Goal: Transaction & Acquisition: Purchase product/service

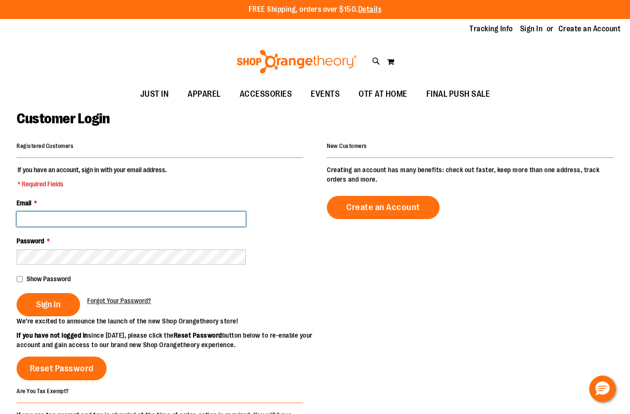
type input "**********"
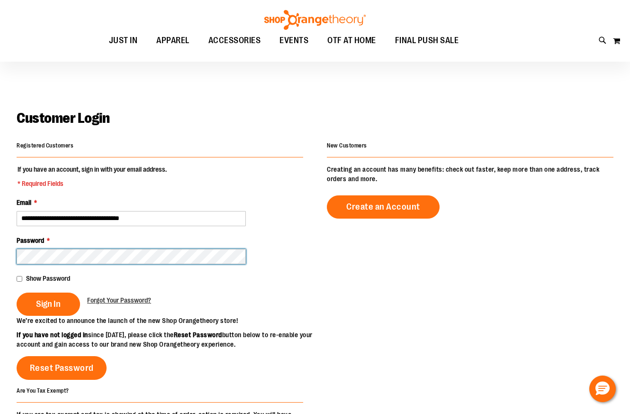
scroll to position [105, 0]
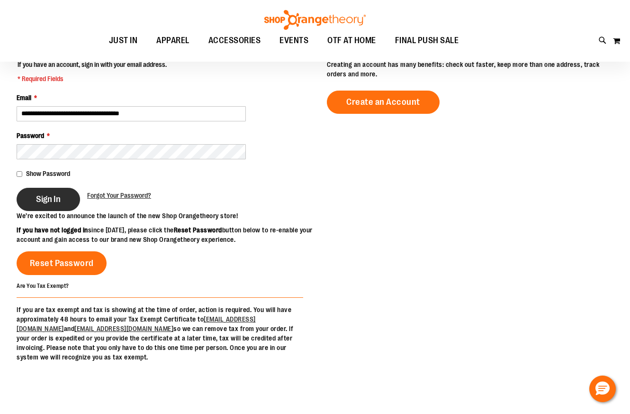
click at [61, 204] on button "Sign In" at bounding box center [48, 199] width 63 height 23
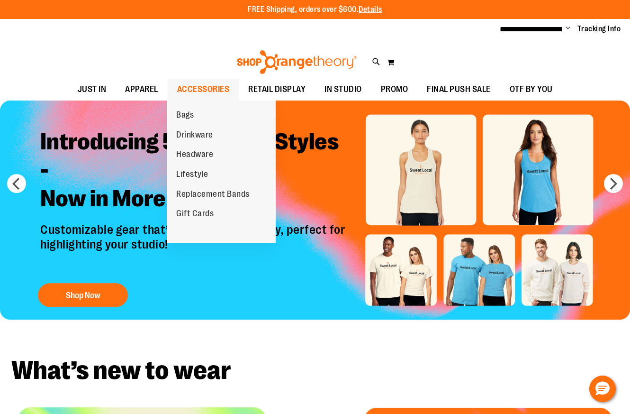
click at [216, 91] on span "ACCESSORIES" at bounding box center [203, 89] width 53 height 21
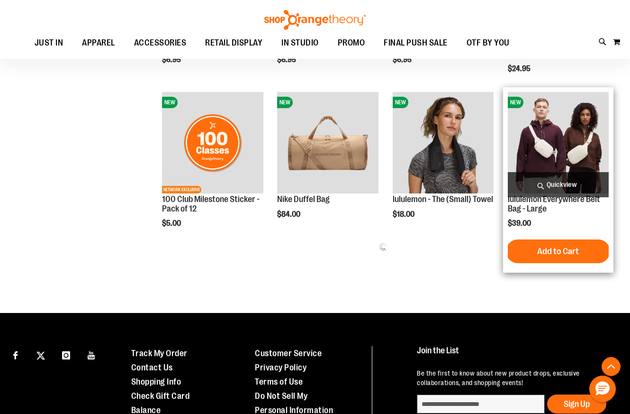
scroll to position [414, 0]
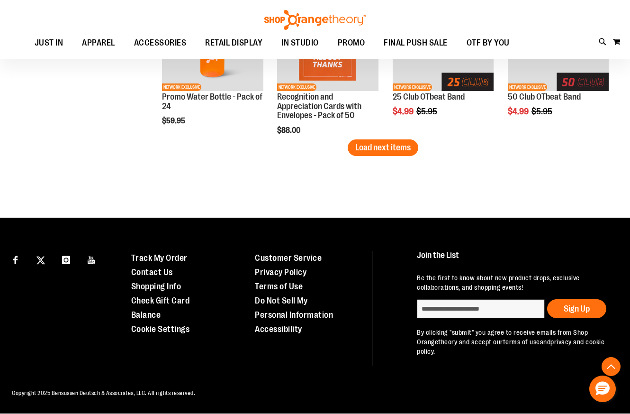
scroll to position [1433, 0]
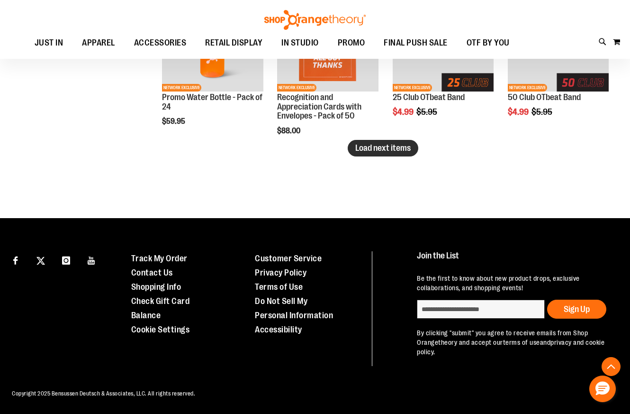
click at [400, 153] on button "Load next items" at bounding box center [383, 148] width 71 height 17
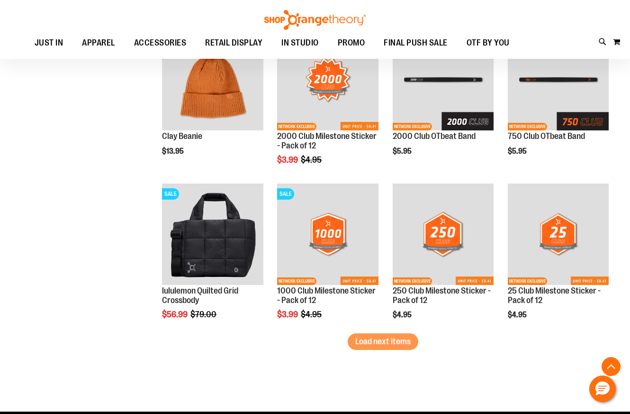
scroll to position [1714, 0]
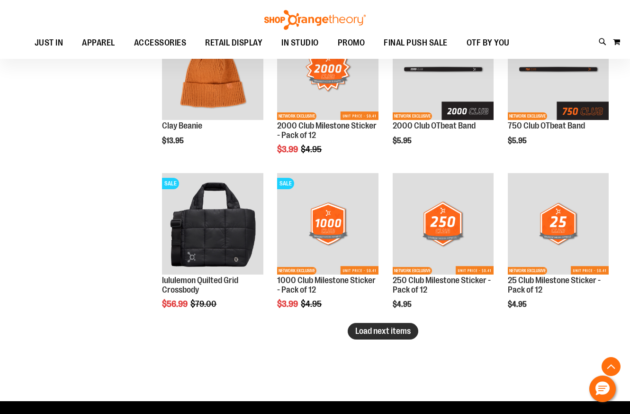
click at [376, 325] on button "Load next items" at bounding box center [383, 331] width 71 height 17
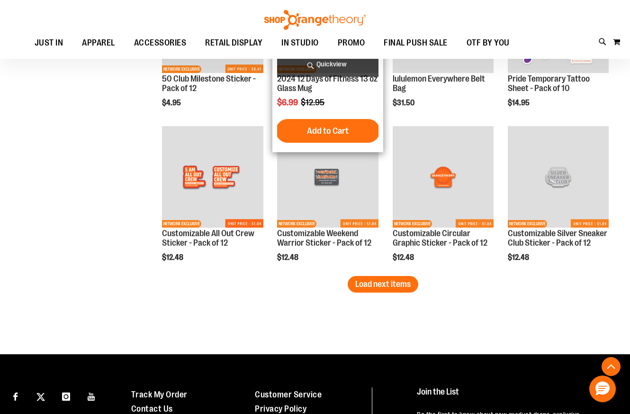
scroll to position [2225, 0]
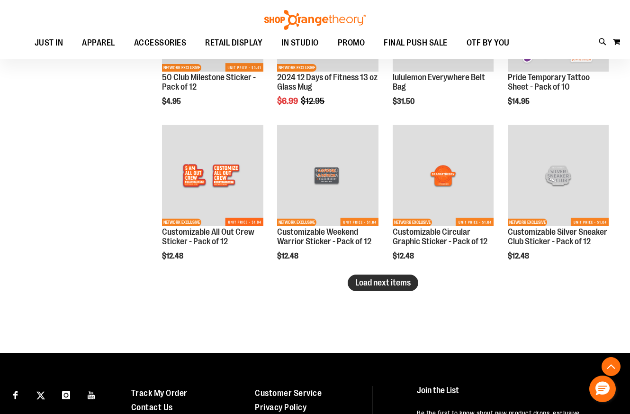
click at [391, 287] on span "Load next items" at bounding box center [382, 282] width 55 height 9
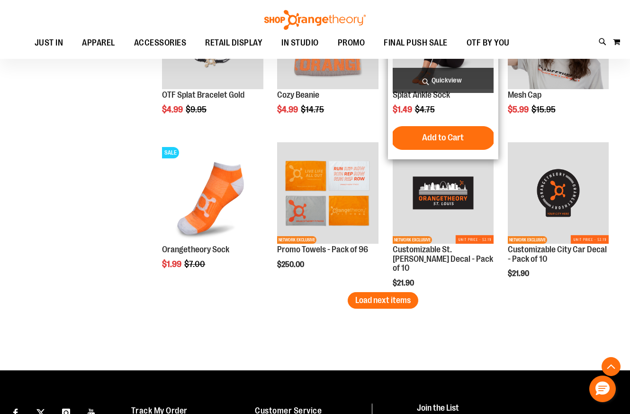
scroll to position [2678, 0]
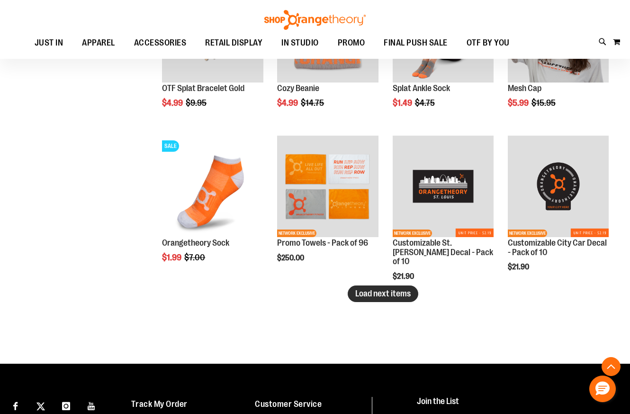
click at [382, 292] on span "Load next items" at bounding box center [382, 293] width 55 height 9
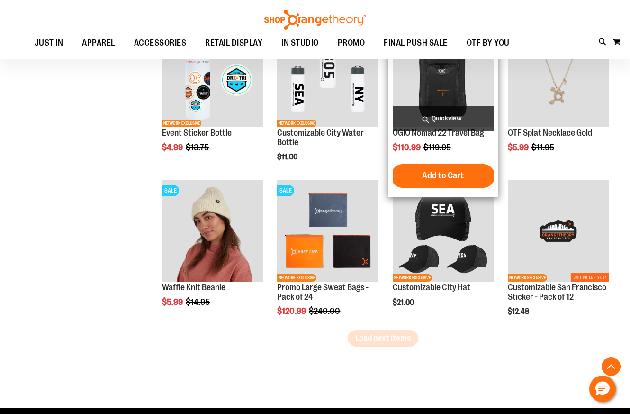
scroll to position [3137, 0]
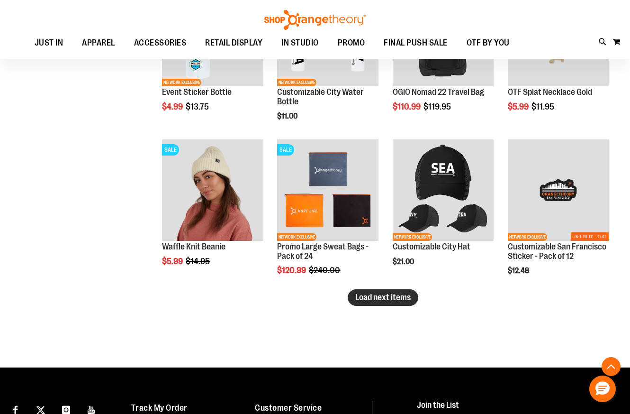
click at [368, 300] on span "Load next items" at bounding box center [382, 296] width 55 height 9
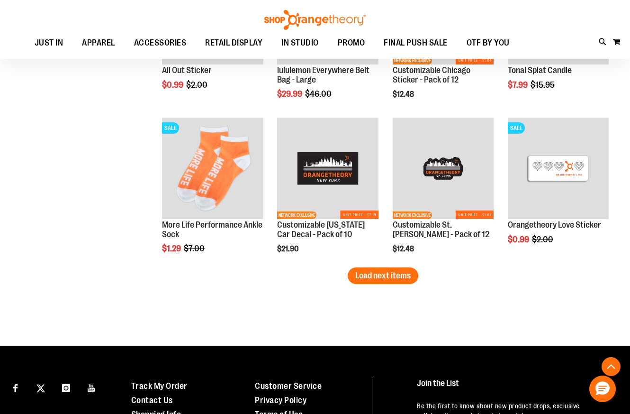
scroll to position [3630, 0]
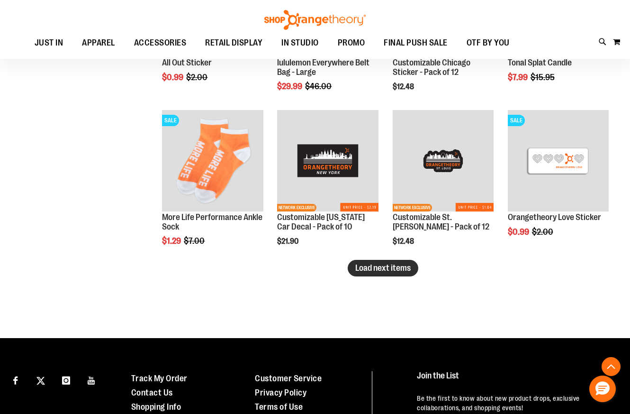
click at [416, 269] on button "Load next items" at bounding box center [383, 268] width 71 height 17
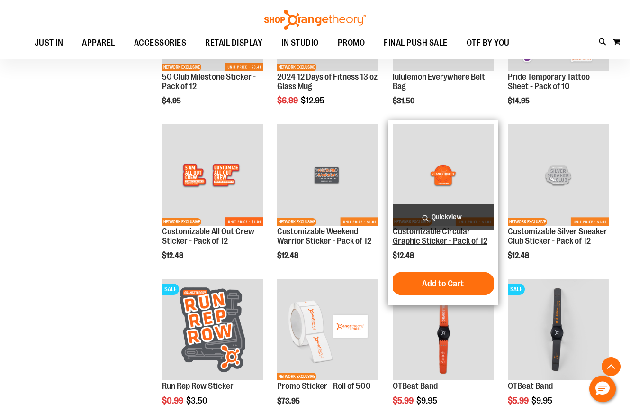
scroll to position [2265, 0]
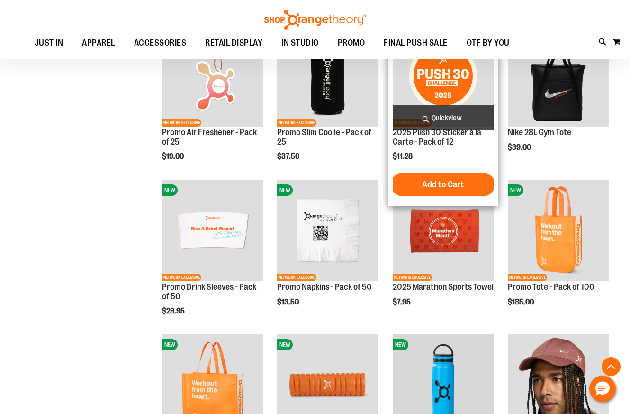
scroll to position [629, 0]
